Goal: Information Seeking & Learning: Learn about a topic

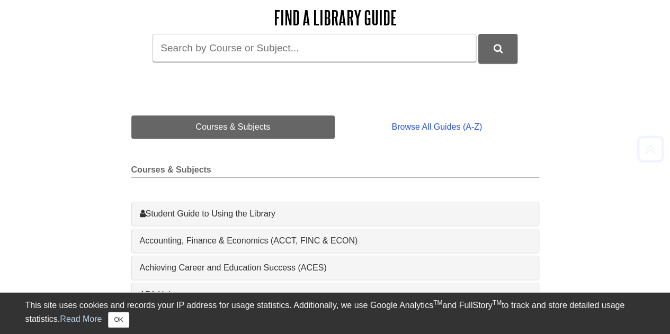
scroll to position [159, 0]
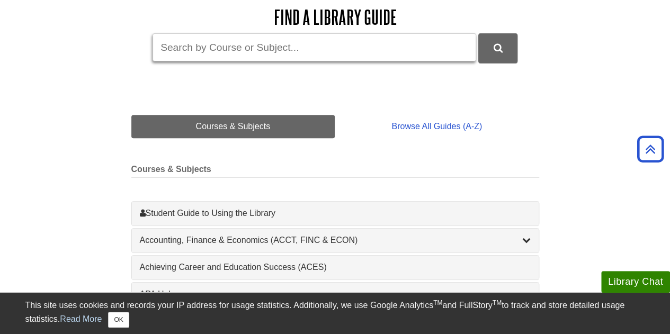
click at [231, 42] on input "Guide Search Terms" at bounding box center [315, 47] width 324 height 28
click at [478, 33] on button "DU Library Guides Search" at bounding box center [497, 47] width 39 height 29
type input "academic"
type input "writing"
click at [478, 33] on button "DU Library Guides Search" at bounding box center [497, 47] width 39 height 29
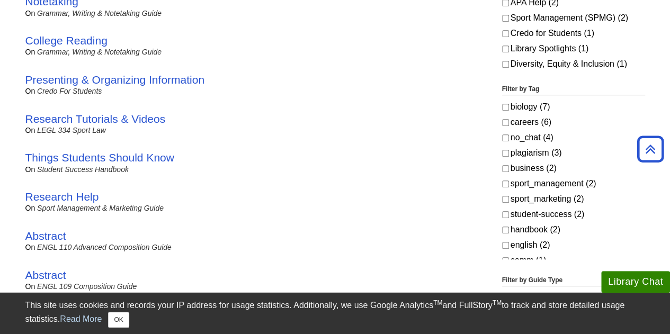
scroll to position [318, 0]
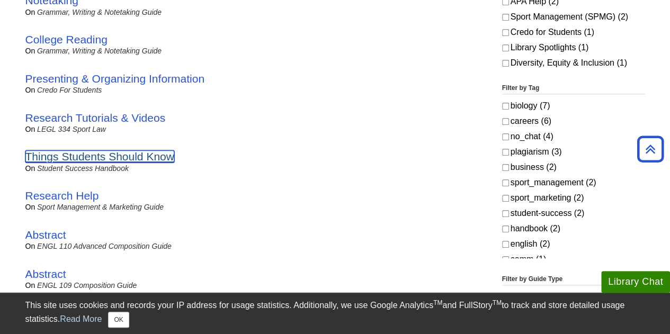
click at [145, 158] on link "Things Students Should Know" at bounding box center [99, 156] width 149 height 12
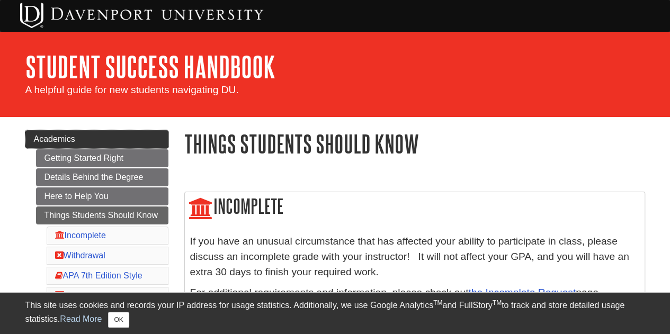
click at [67, 140] on span "Academics" at bounding box center [54, 139] width 41 height 9
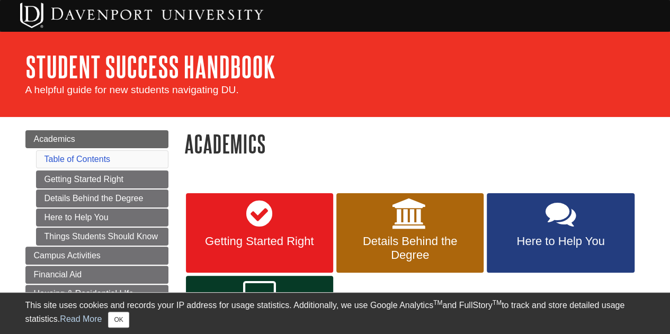
click at [141, 49] on div "My Davenport DU Library Library Guides DU General Guides Student Success Handbo…" at bounding box center [335, 74] width 670 height 85
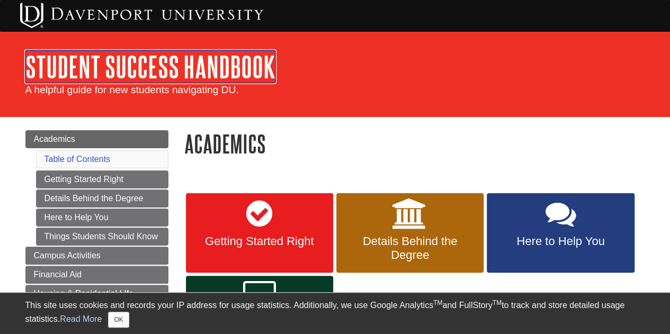
click at [146, 74] on link "Student Success Handbook" at bounding box center [150, 66] width 250 height 33
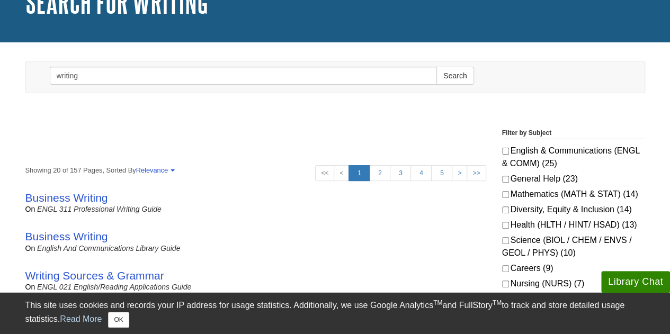
scroll to position [106, 0]
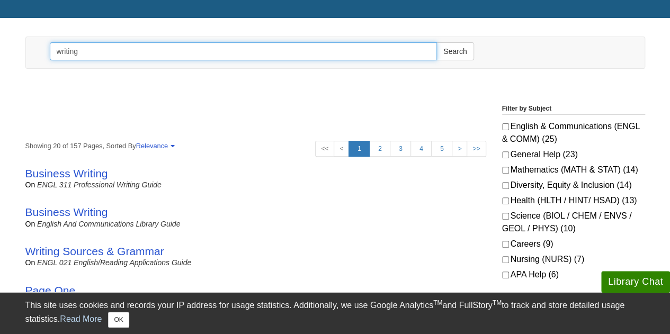
click at [114, 49] on input "writing" at bounding box center [244, 51] width 388 height 18
type input "r"
type input "grammar"
click at [436, 42] on button "Search" at bounding box center [454, 51] width 37 height 18
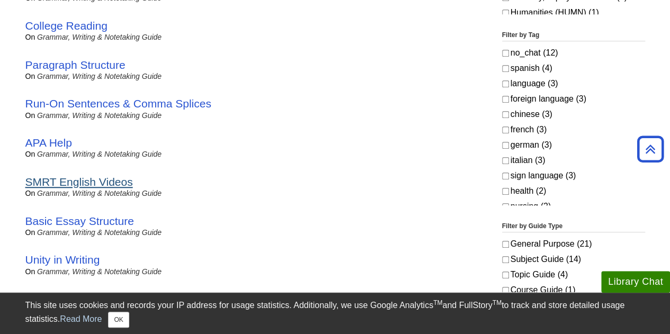
scroll to position [424, 0]
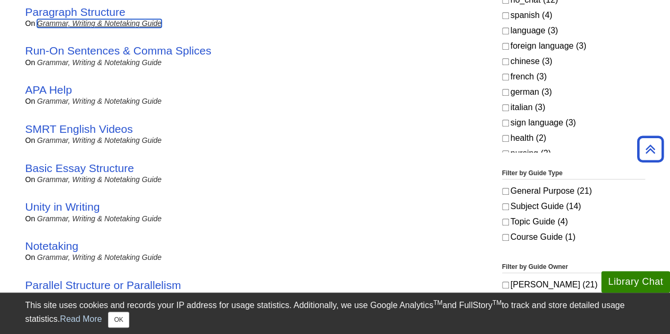
click at [123, 23] on link "Grammar, Writing & Notetaking Guide" at bounding box center [99, 23] width 124 height 8
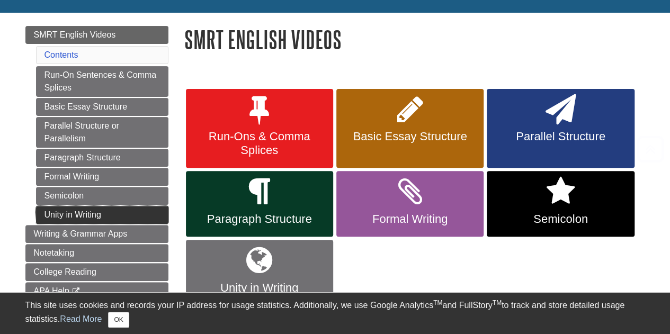
scroll to position [159, 0]
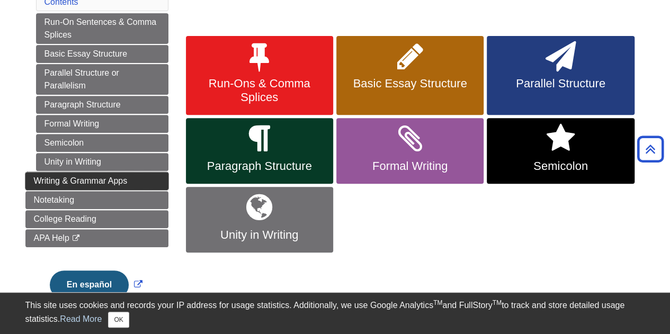
click at [77, 179] on span "Writing & Grammar Apps" at bounding box center [81, 180] width 94 height 9
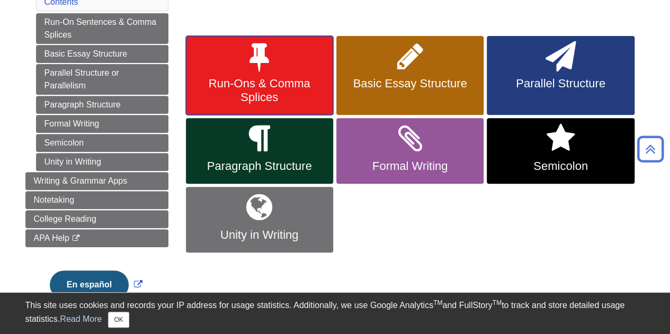
click at [251, 99] on span "Run-Ons & Comma Splices" at bounding box center [259, 91] width 131 height 28
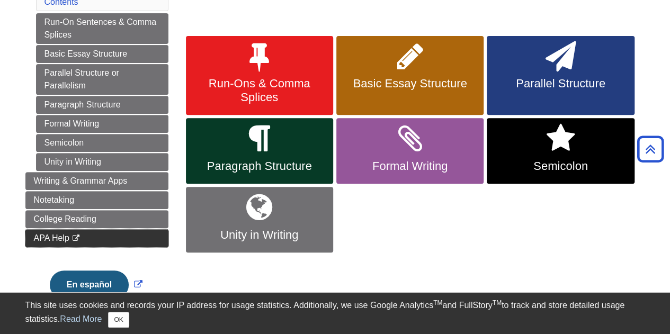
click at [51, 234] on span "APA Help" at bounding box center [51, 238] width 35 height 9
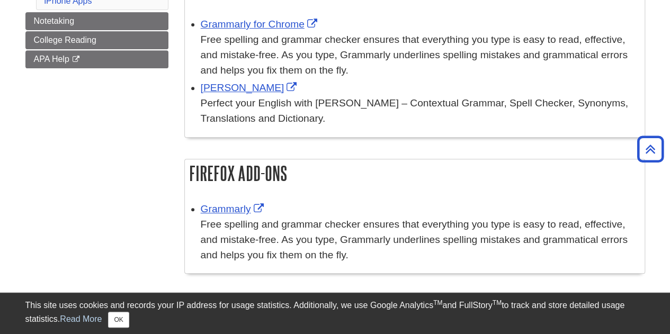
scroll to position [265, 0]
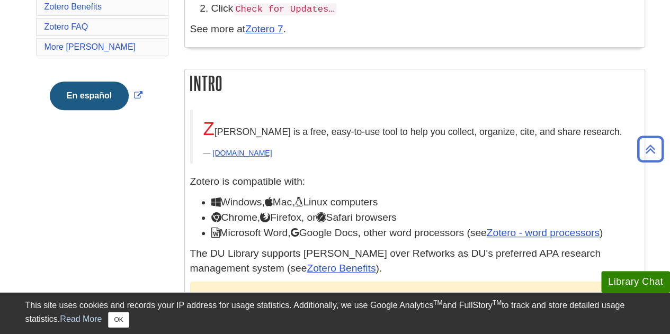
scroll to position [318, 0]
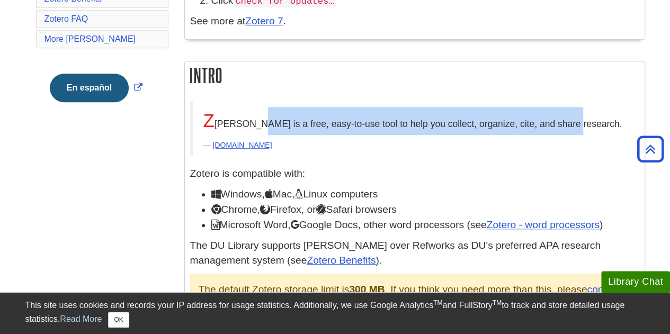
drag, startPoint x: 248, startPoint y: 123, endPoint x: 565, endPoint y: 116, distance: 316.3
click at [565, 116] on p "Z [PERSON_NAME] is a free, easy-to-use tool to help you collect, organize, cite…" at bounding box center [415, 121] width 425 height 28
copy p "a free, easy-to-use tool to help you collect, organize, cite, and share research"
